Goal: Transaction & Acquisition: Purchase product/service

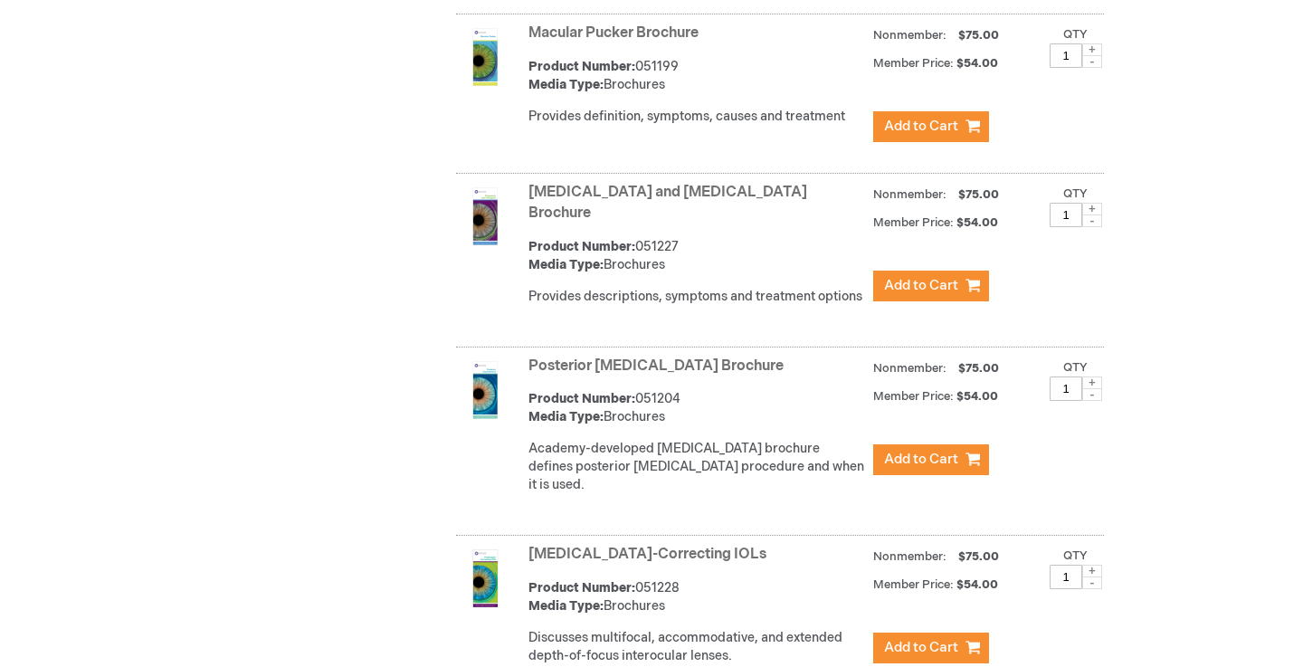
scroll to position [5026, 0]
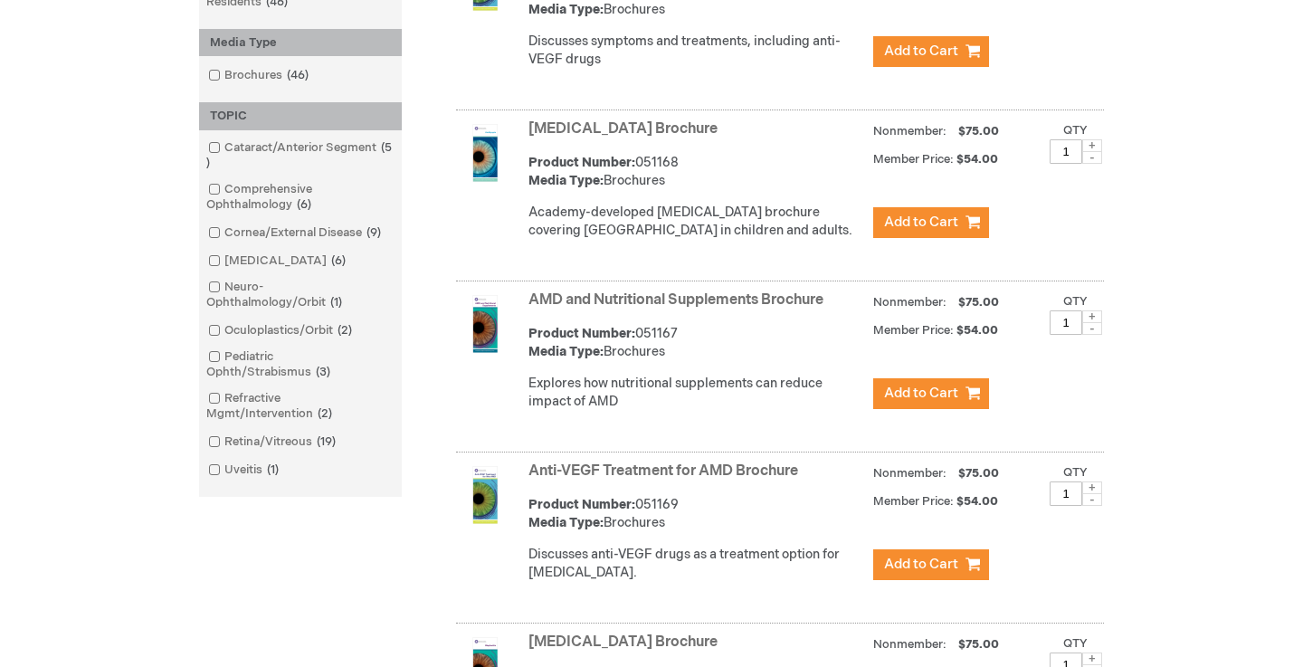
scroll to position [487, 0]
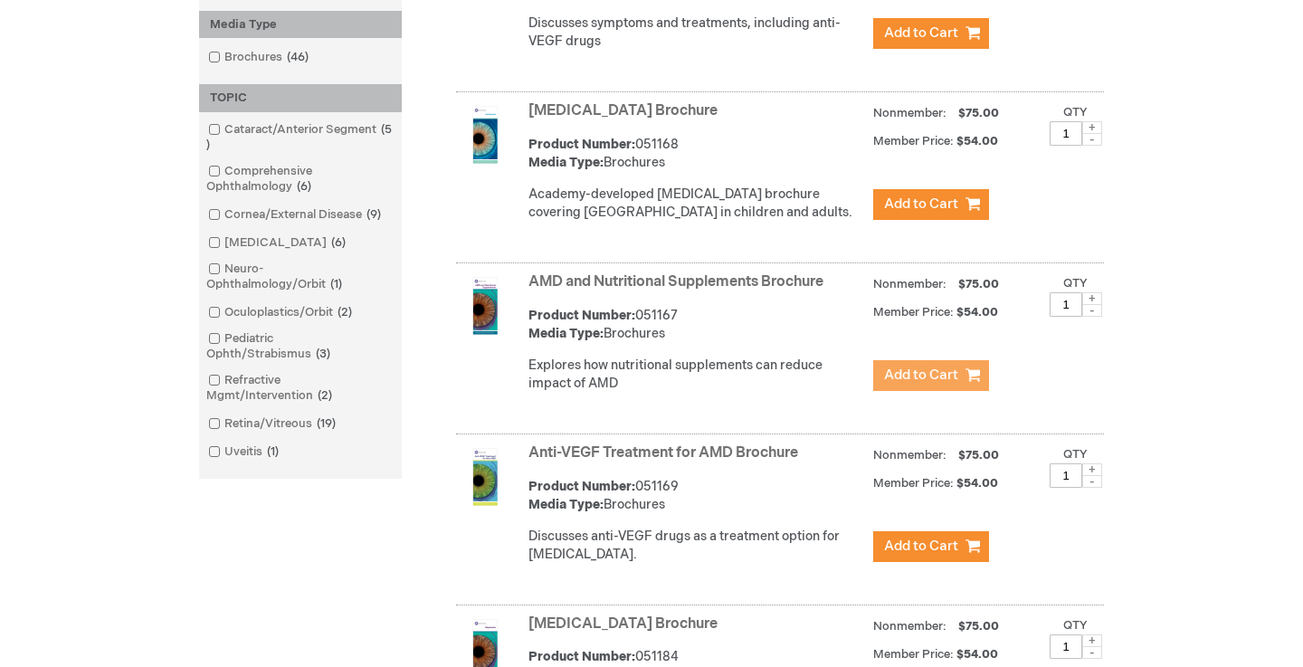
click at [938, 384] on span "Add to Cart" at bounding box center [921, 374] width 74 height 17
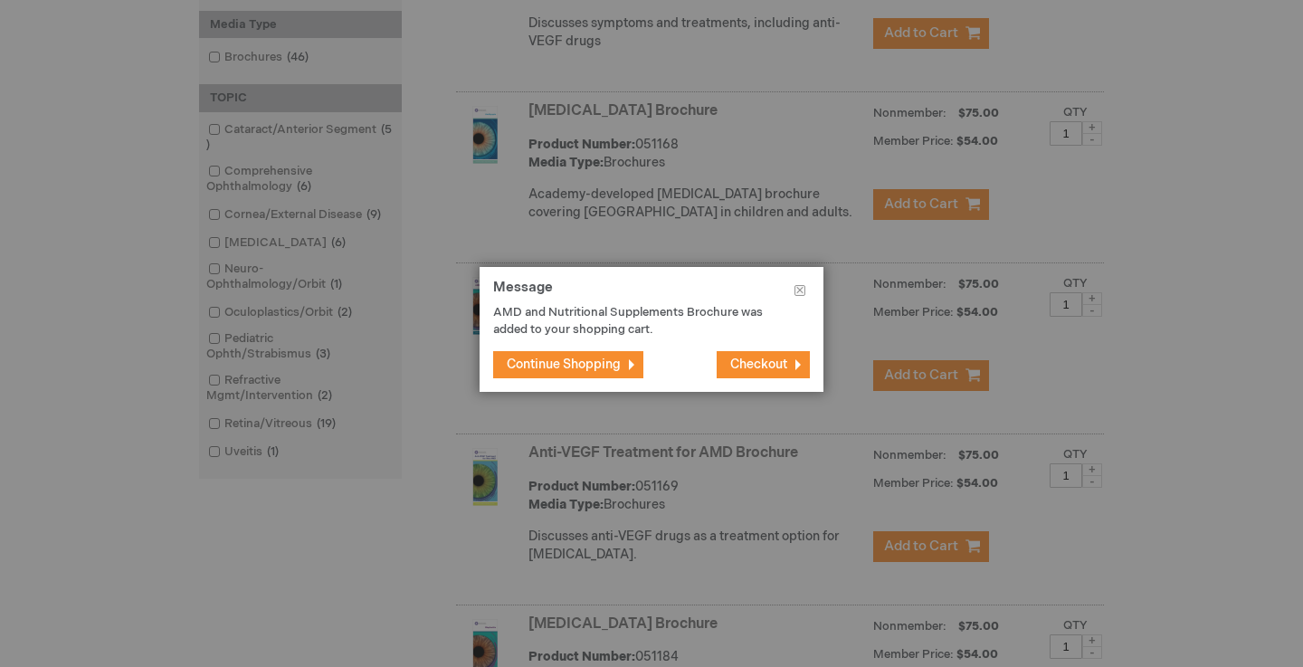
click at [752, 367] on span "Checkout" at bounding box center [758, 364] width 57 height 15
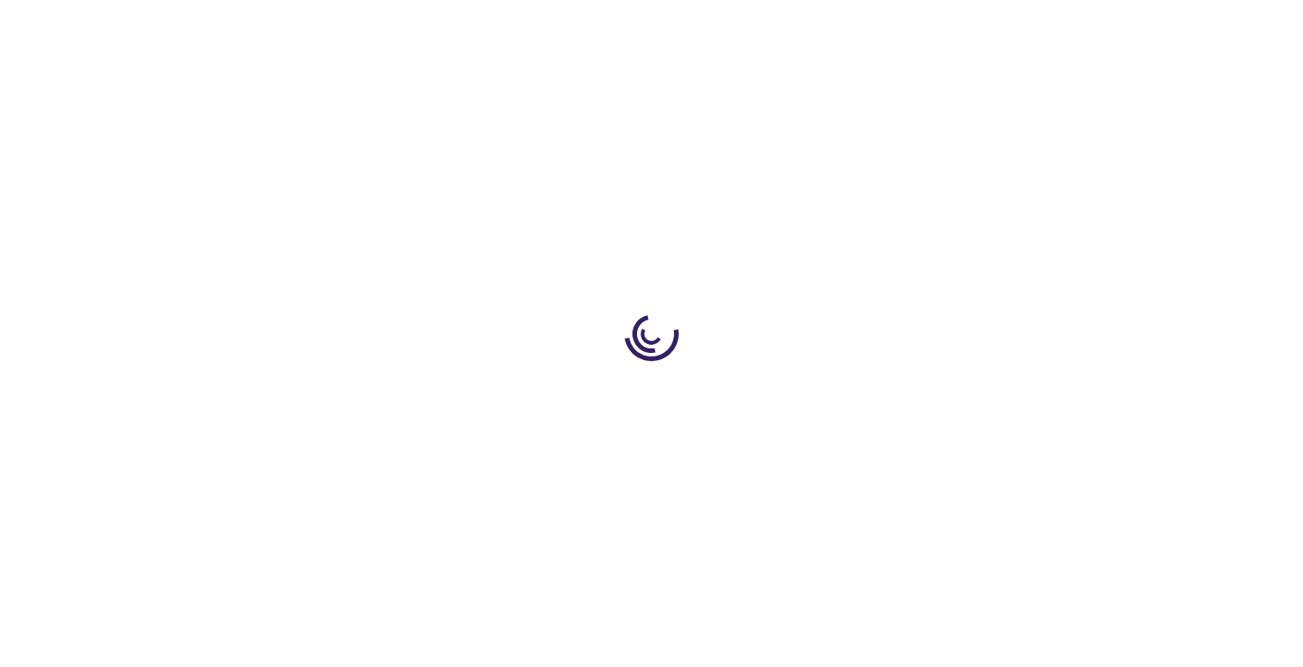
select select "US"
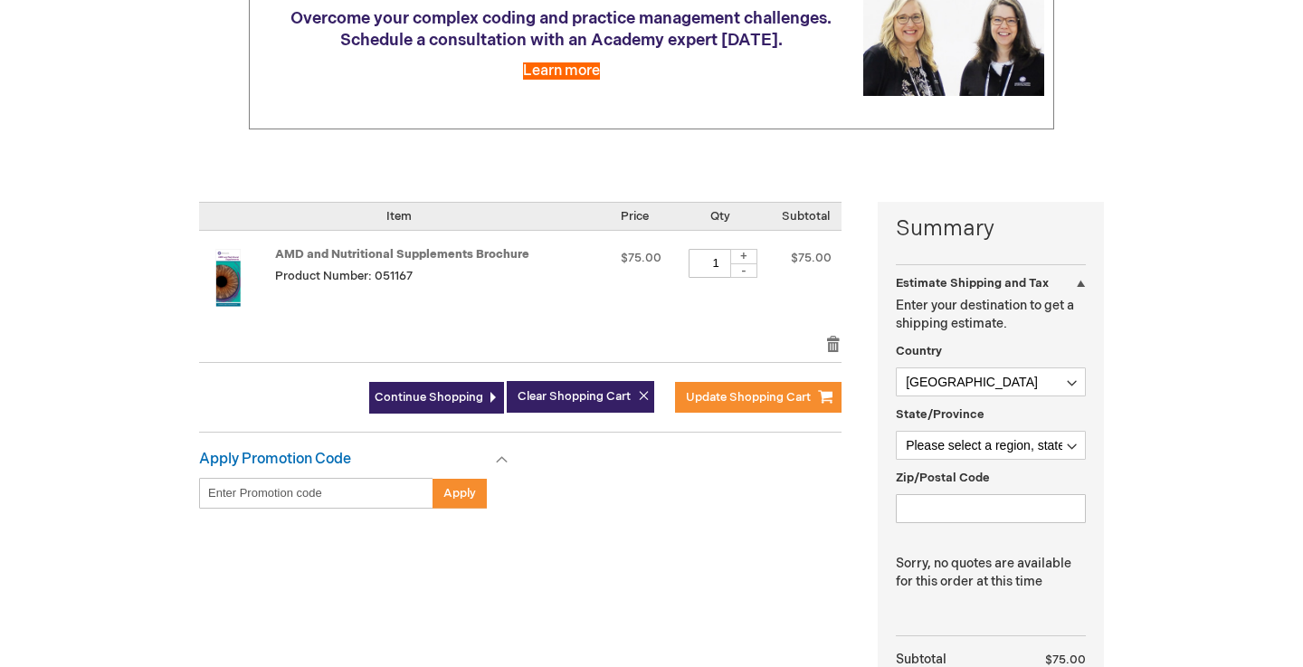
scroll to position [272, 0]
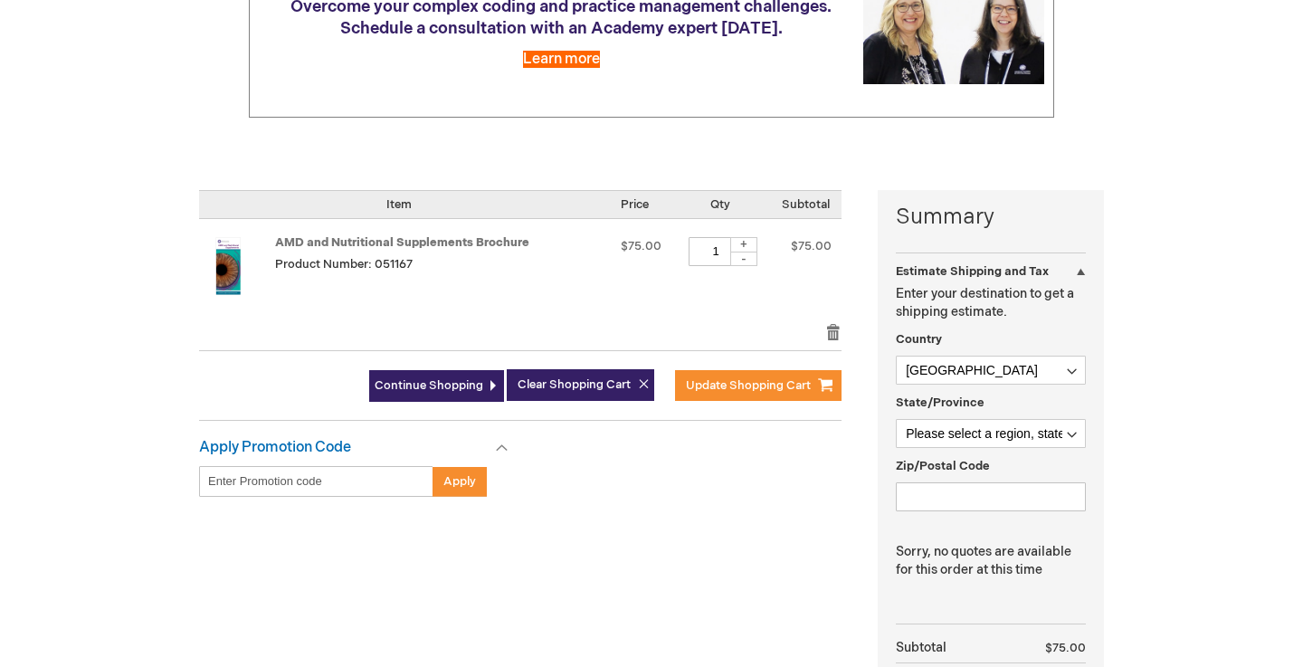
click at [229, 273] on img at bounding box center [228, 266] width 58 height 58
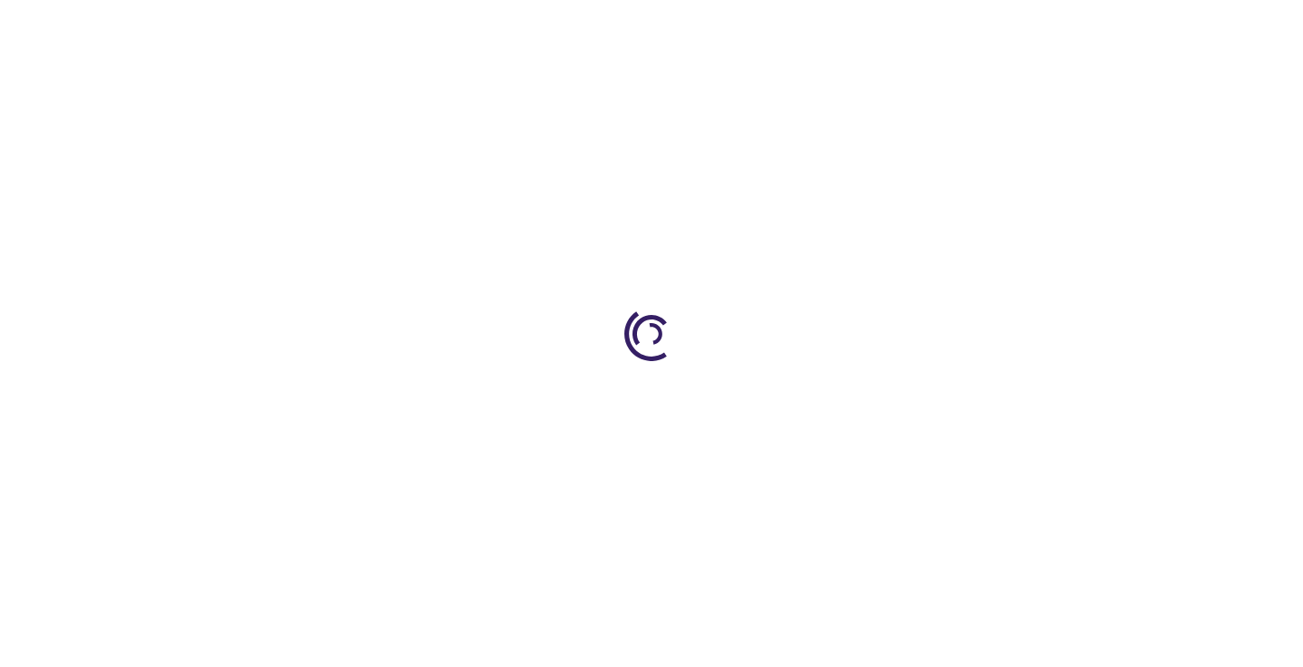
type input "1"
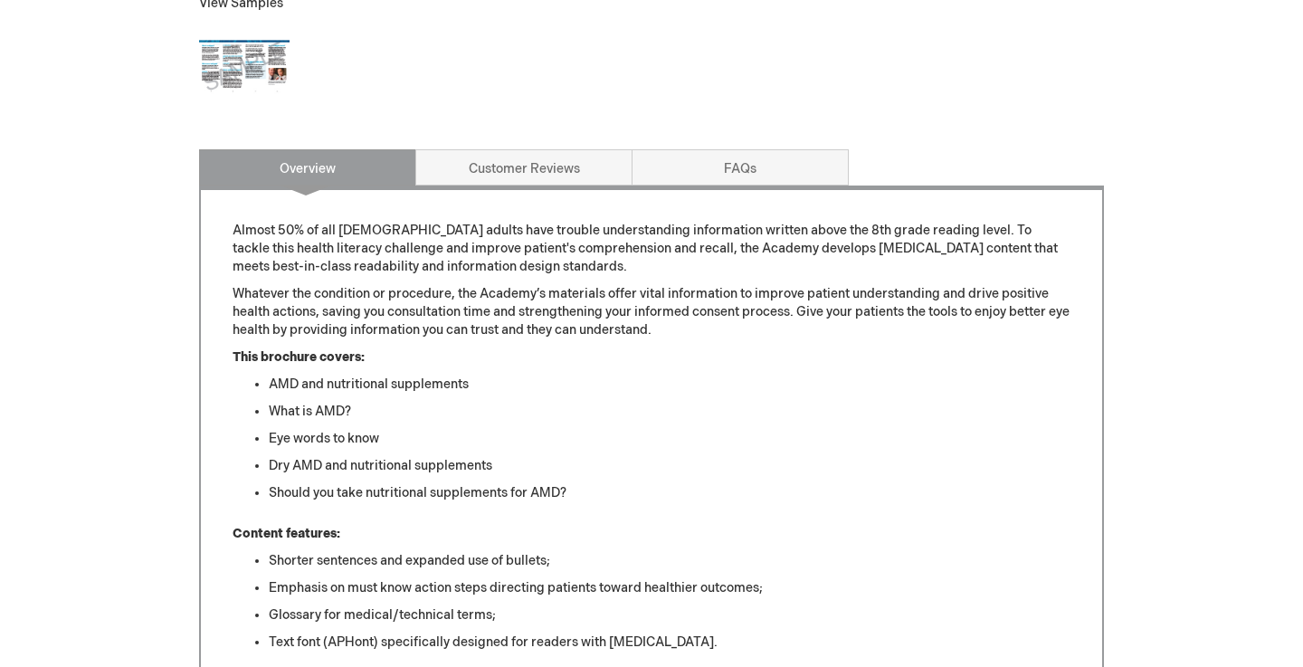
scroll to position [706, 0]
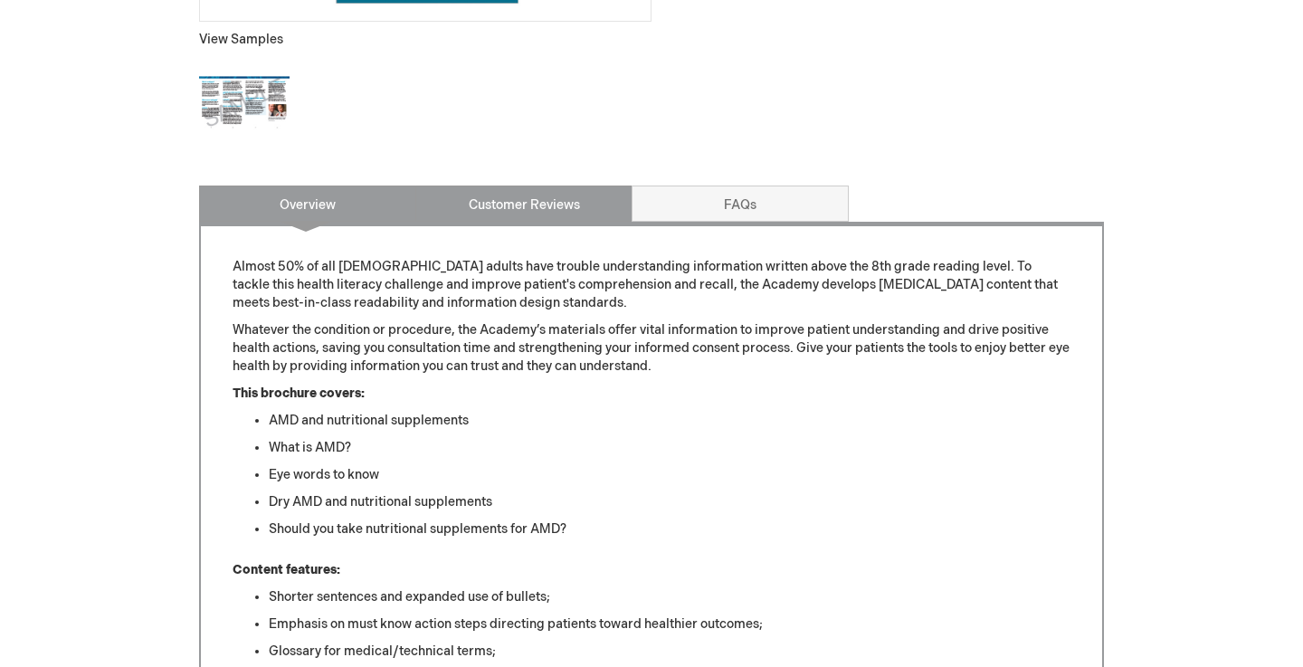
click at [565, 194] on link "Customer Reviews" at bounding box center [523, 204] width 217 height 36
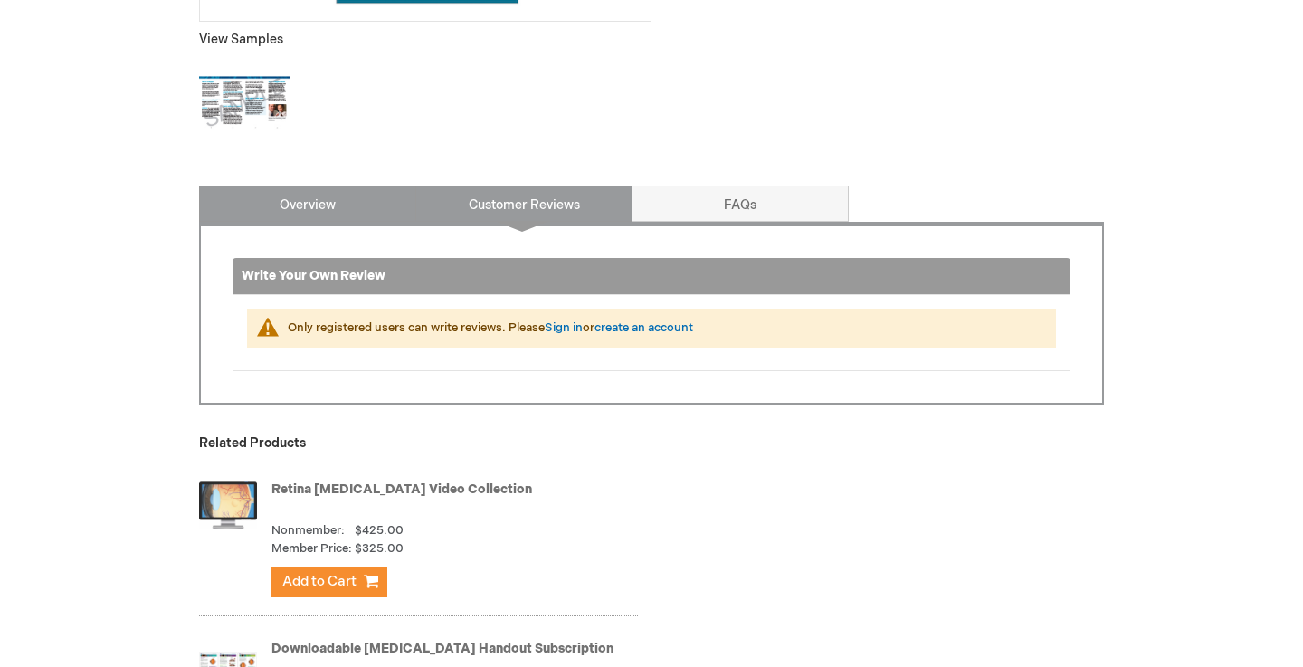
click at [373, 193] on link "Overview" at bounding box center [307, 204] width 217 height 36
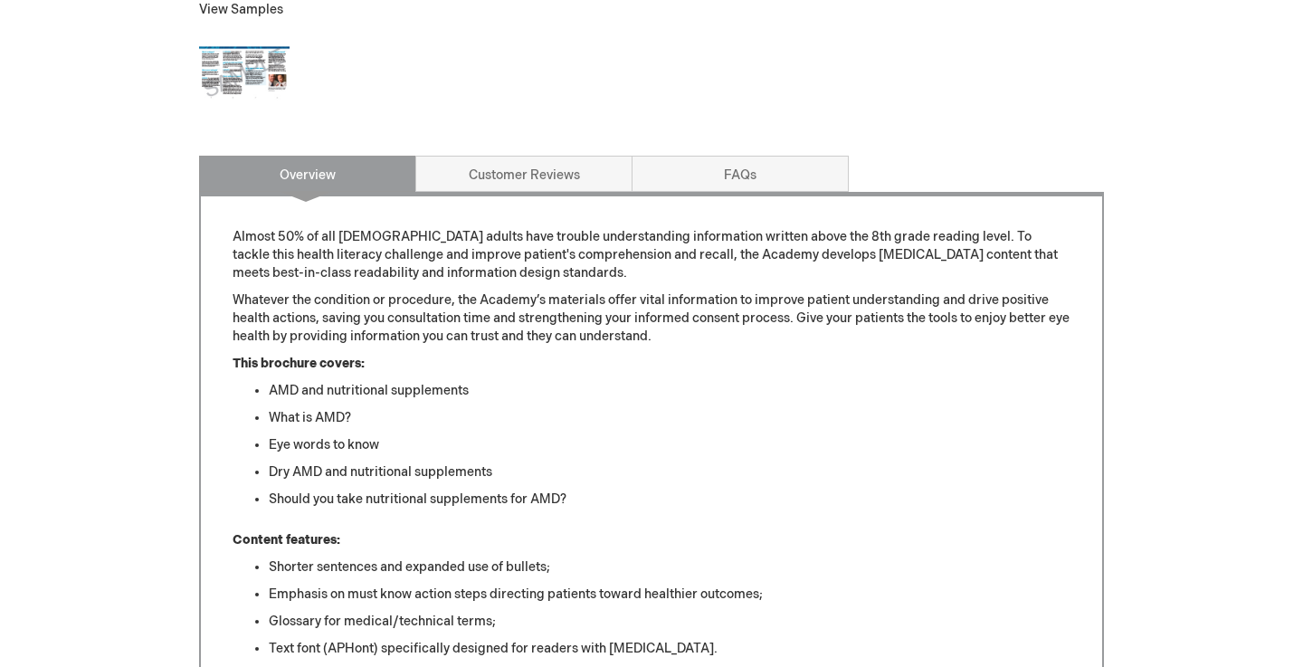
scroll to position [737, 0]
click at [720, 187] on link "FAQs" at bounding box center [740, 173] width 217 height 36
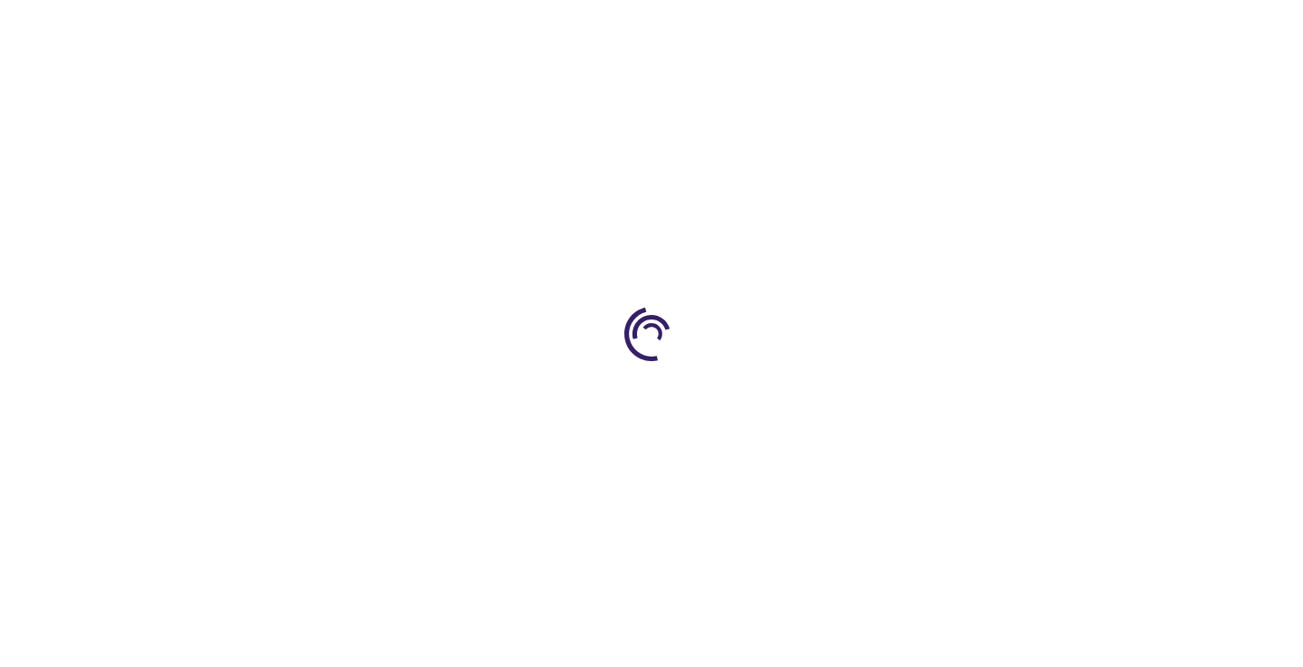
select select "US"
